Goal: Task Accomplishment & Management: Complete application form

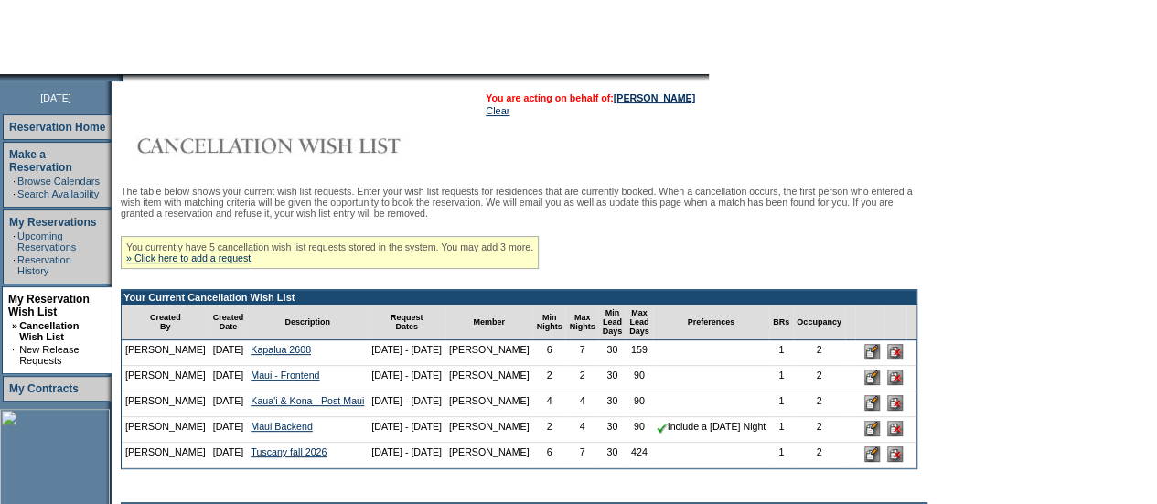
scroll to position [161, 0]
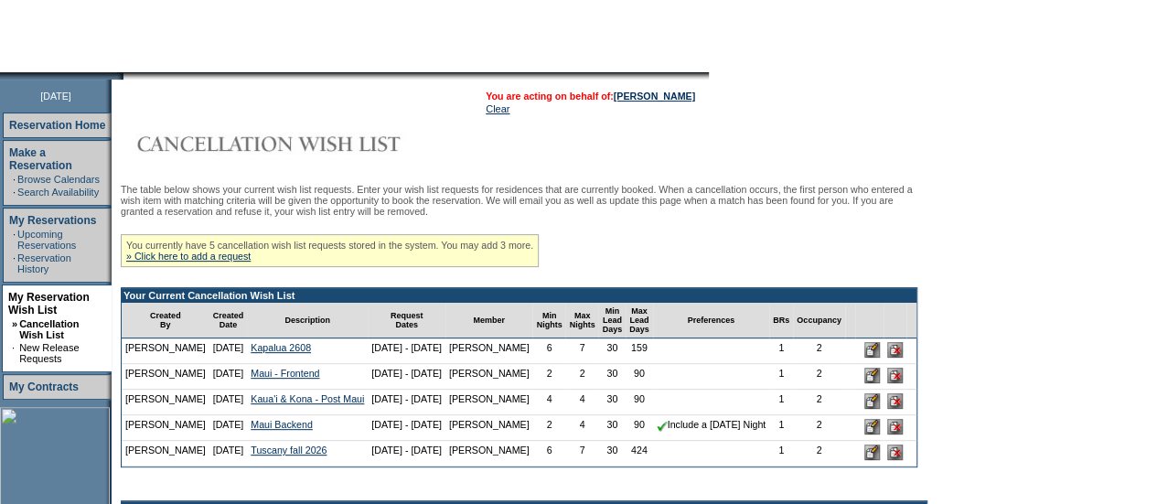
click at [864, 358] on input "image" at bounding box center [872, 350] width 16 height 16
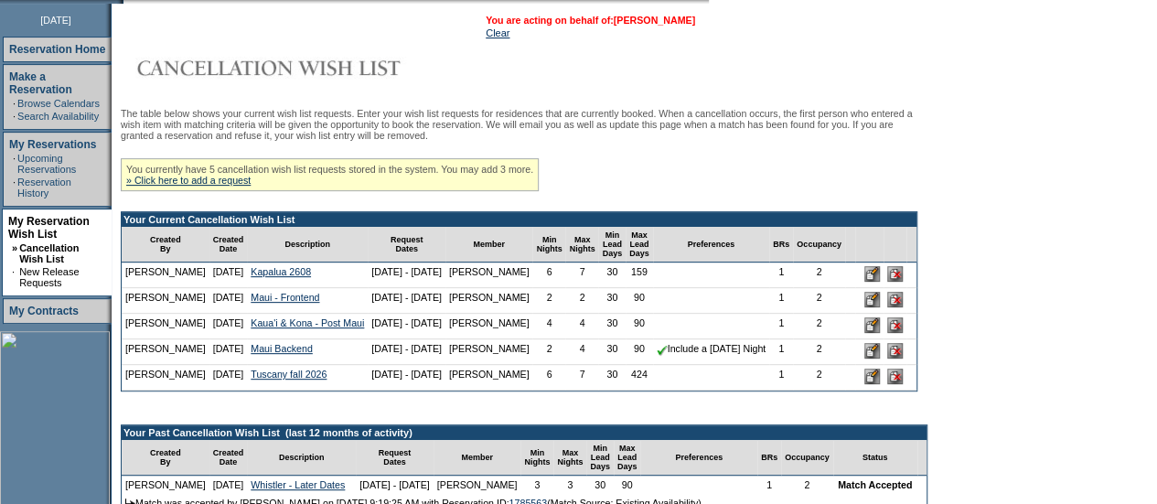
click at [679, 17] on link "[PERSON_NAME]" at bounding box center [654, 20] width 81 height 11
